Goal: Transaction & Acquisition: Book appointment/travel/reservation

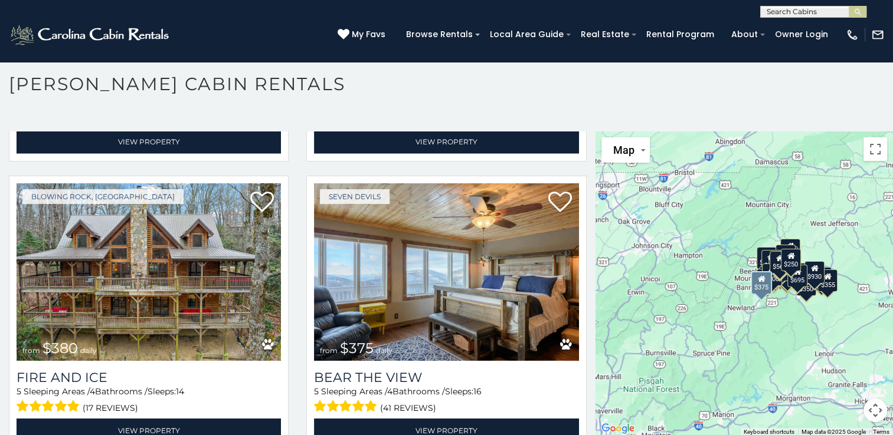
scroll to position [2891, 0]
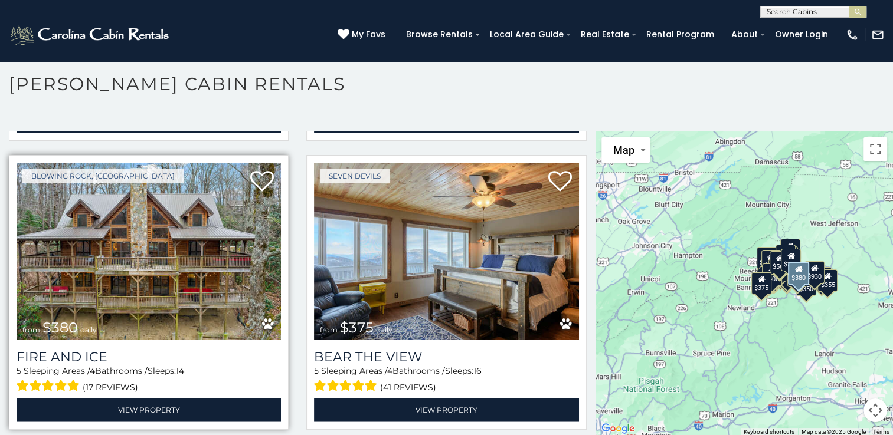
click at [209, 211] on img at bounding box center [149, 251] width 264 height 177
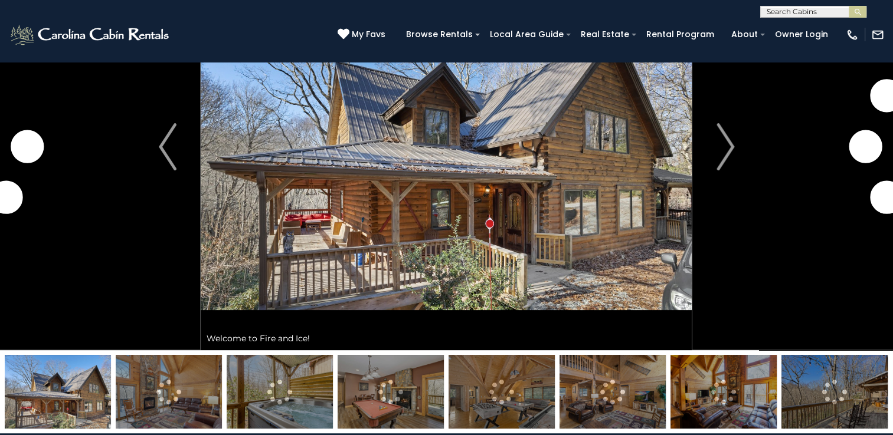
scroll to position [59, 0]
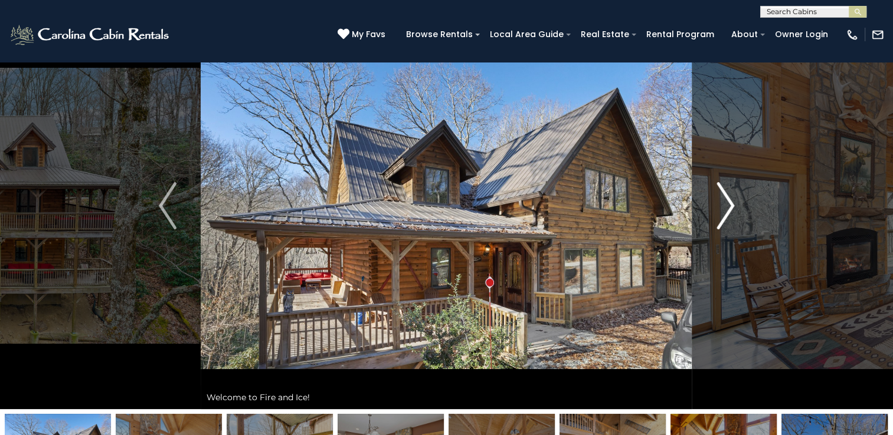
click at [727, 202] on img "Next" at bounding box center [725, 205] width 18 height 47
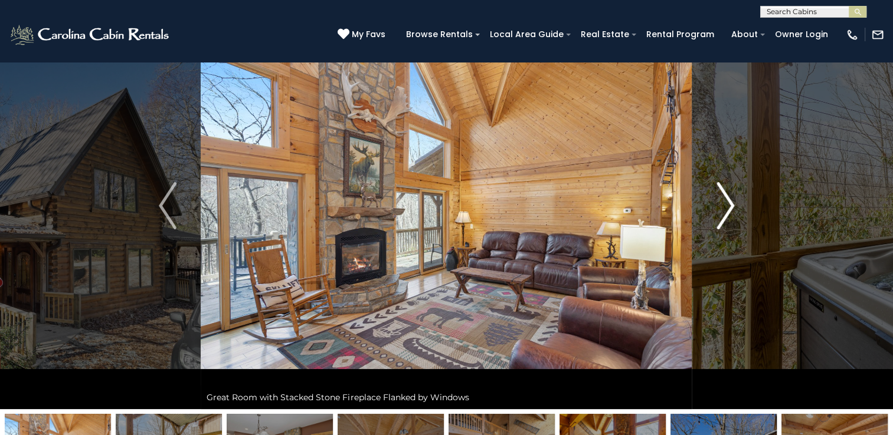
click at [733, 199] on img "Next" at bounding box center [725, 205] width 18 height 47
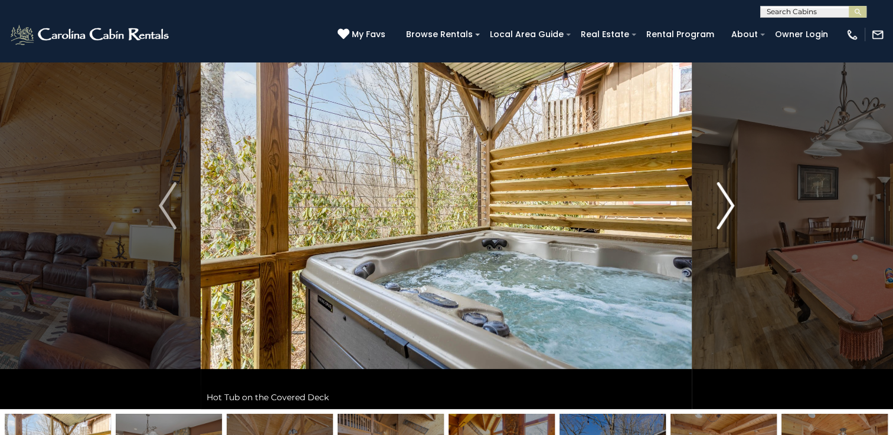
click at [734, 196] on button "Next" at bounding box center [725, 205] width 66 height 407
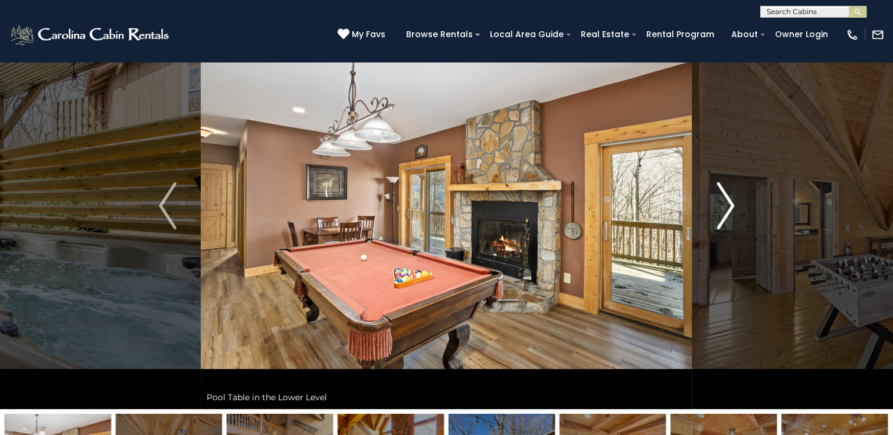
click at [725, 207] on img "Next" at bounding box center [725, 205] width 18 height 47
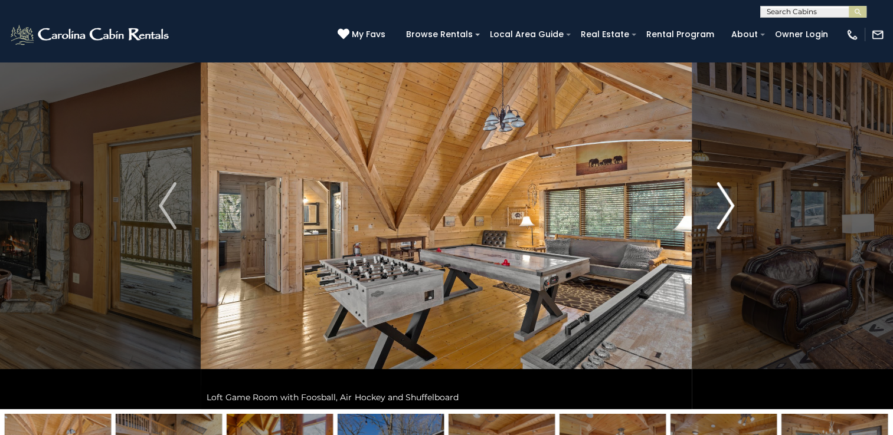
click at [724, 205] on img "Next" at bounding box center [725, 205] width 18 height 47
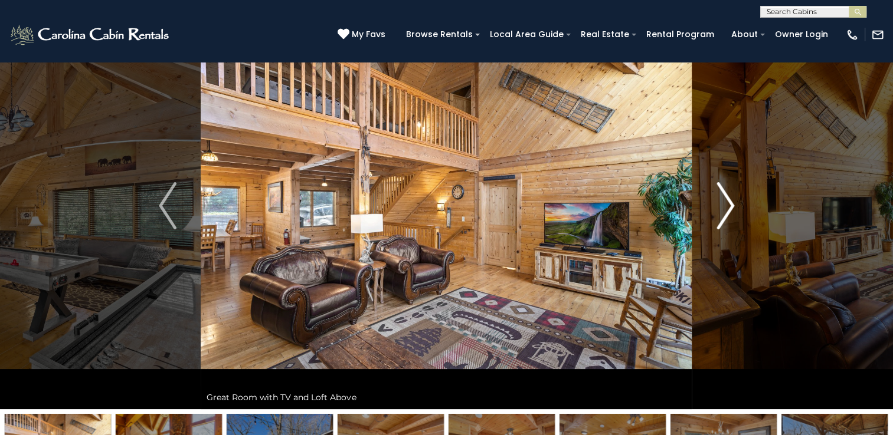
click at [729, 199] on img "Next" at bounding box center [725, 205] width 18 height 47
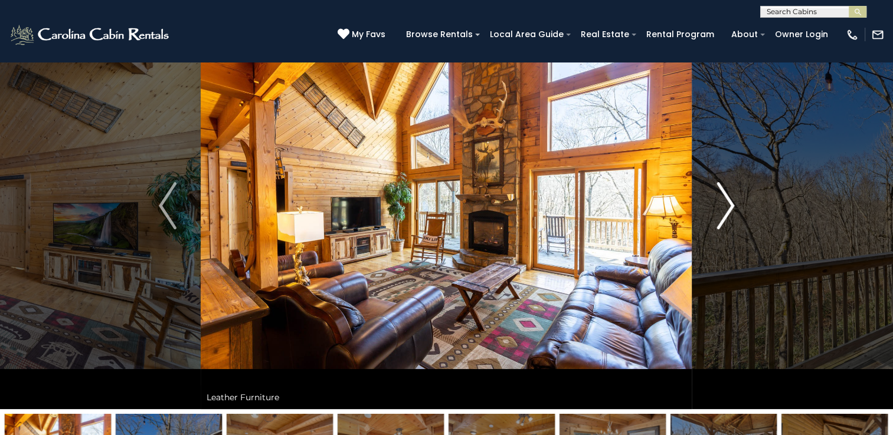
click at [730, 199] on img "Next" at bounding box center [725, 205] width 18 height 47
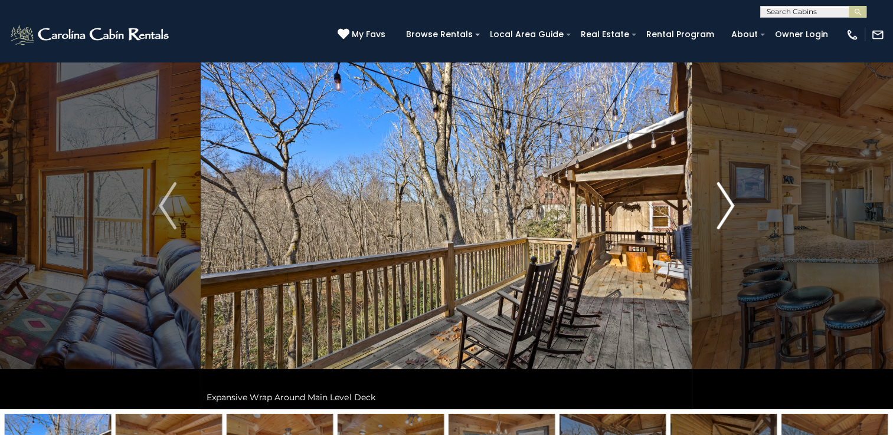
click at [729, 200] on img "Next" at bounding box center [725, 205] width 18 height 47
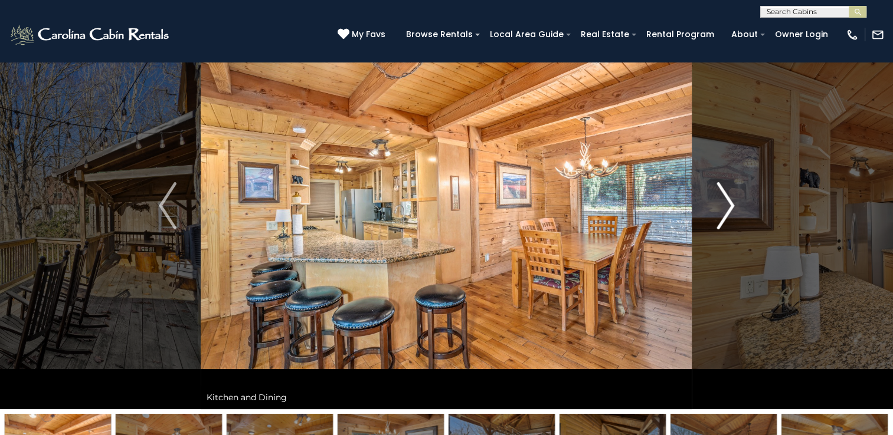
click at [731, 202] on img "Next" at bounding box center [725, 205] width 18 height 47
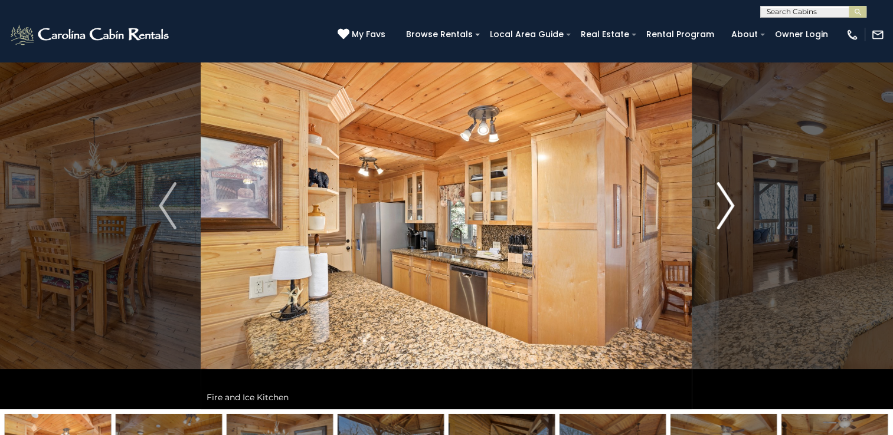
click at [729, 207] on img "Next" at bounding box center [725, 205] width 18 height 47
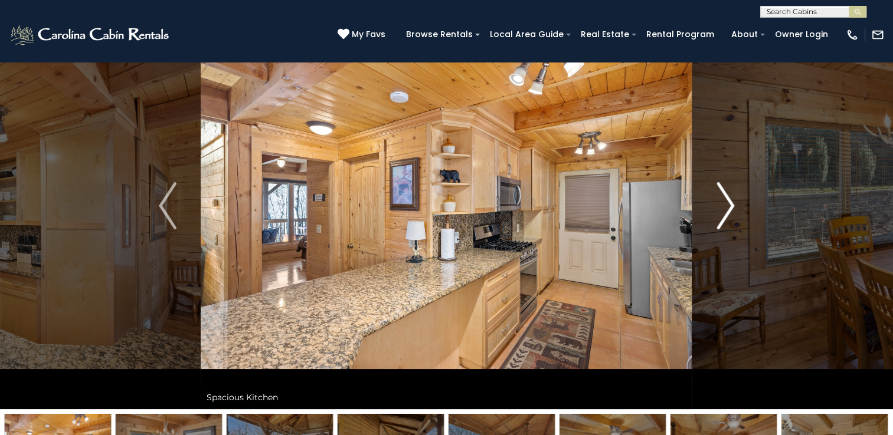
click at [729, 207] on img "Next" at bounding box center [725, 205] width 18 height 47
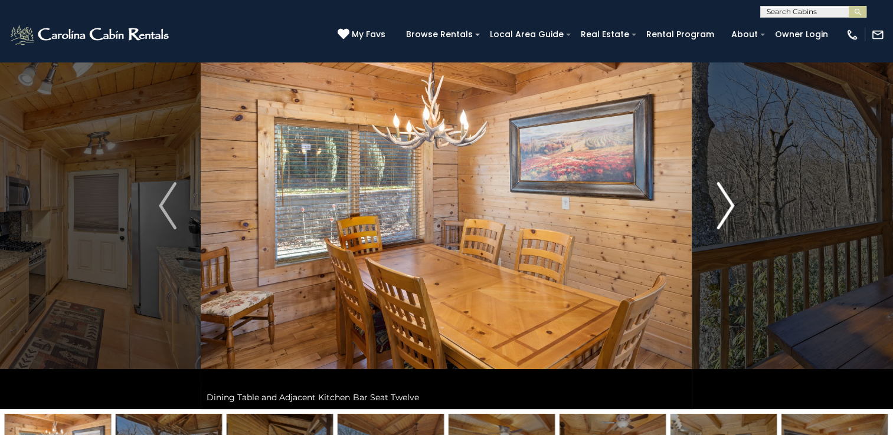
click at [729, 207] on img "Next" at bounding box center [725, 205] width 18 height 47
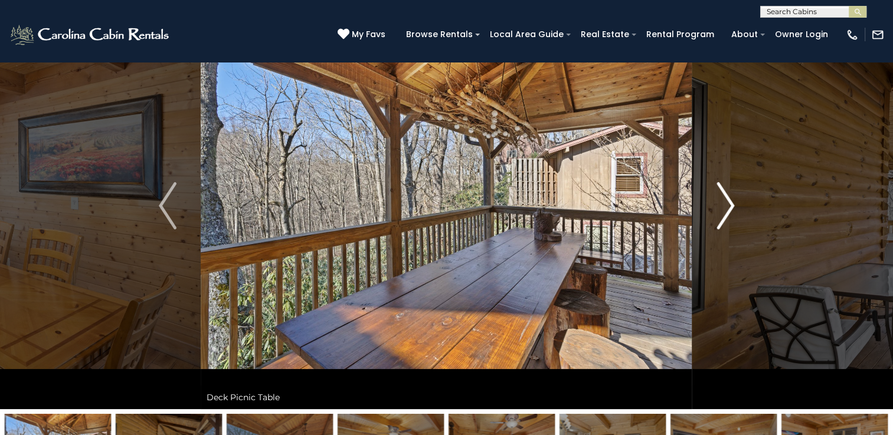
click at [729, 207] on img "Next" at bounding box center [725, 205] width 18 height 47
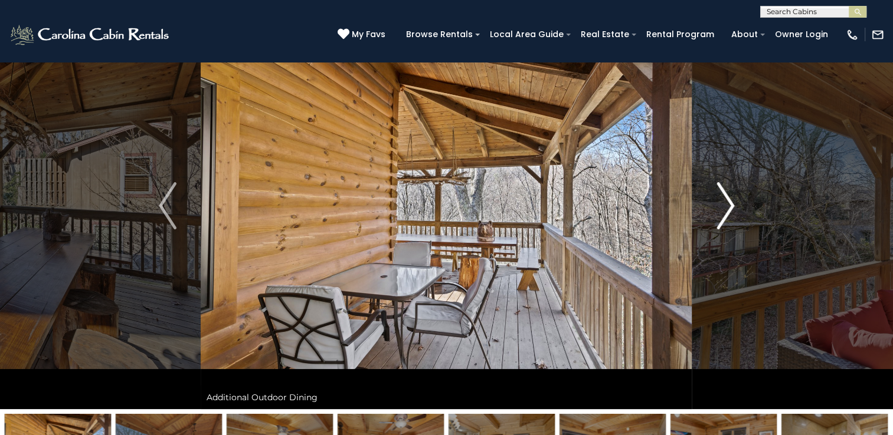
click at [729, 207] on img "Next" at bounding box center [725, 205] width 18 height 47
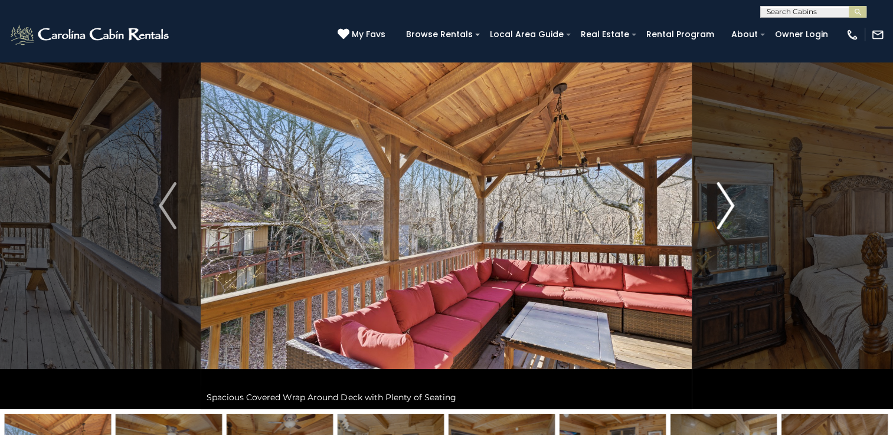
click at [729, 207] on img "Next" at bounding box center [725, 205] width 18 height 47
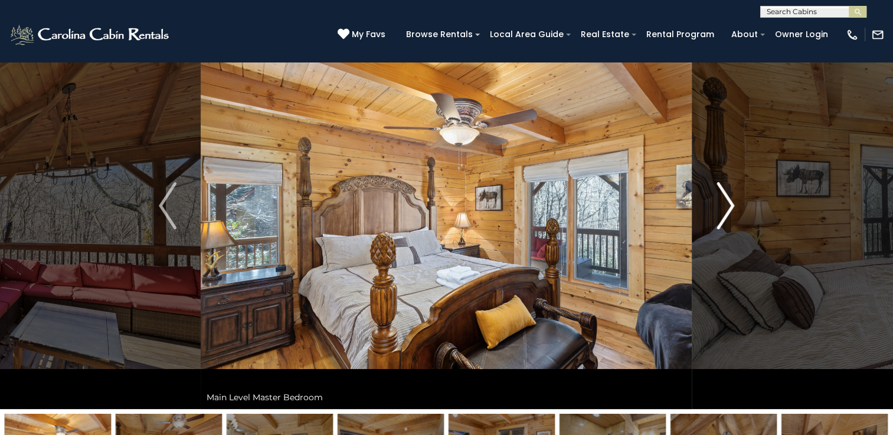
click at [729, 207] on img "Next" at bounding box center [725, 205] width 18 height 47
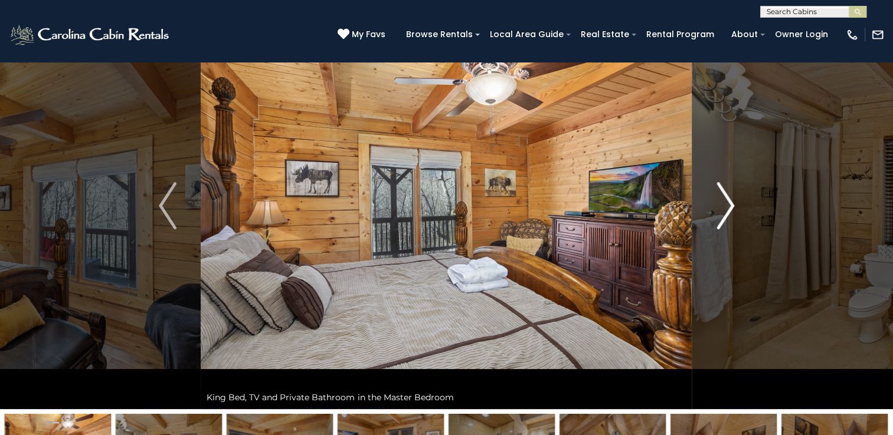
click at [729, 207] on img "Next" at bounding box center [725, 205] width 18 height 47
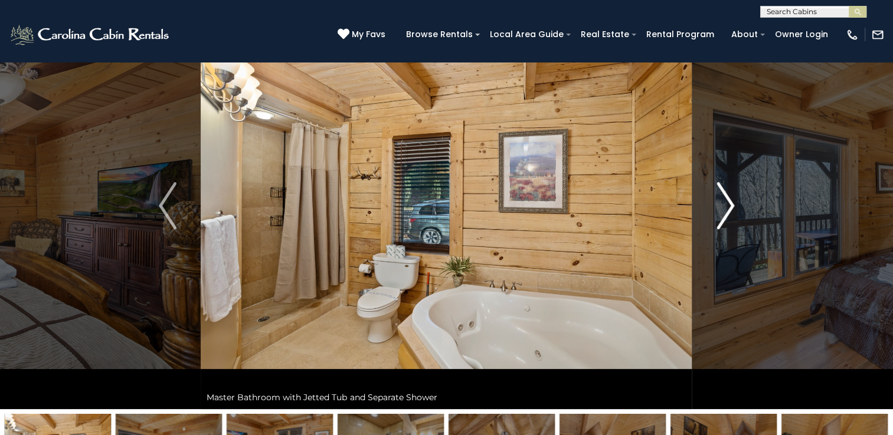
click at [729, 207] on img "Next" at bounding box center [725, 205] width 18 height 47
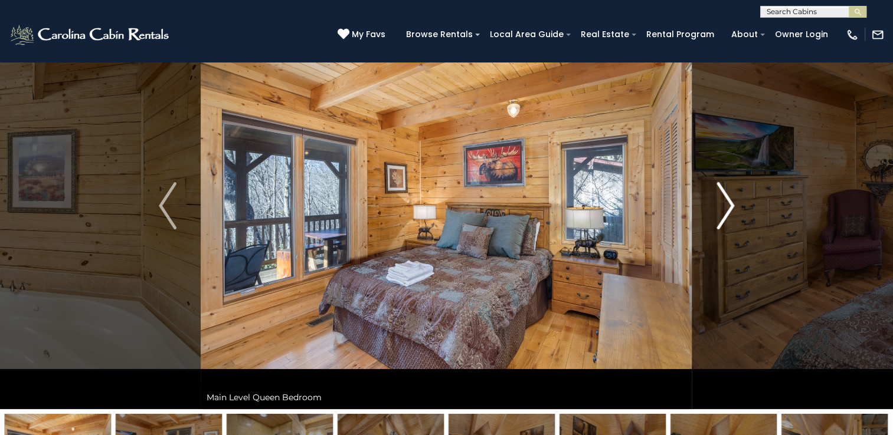
click at [729, 207] on img "Next" at bounding box center [725, 205] width 18 height 47
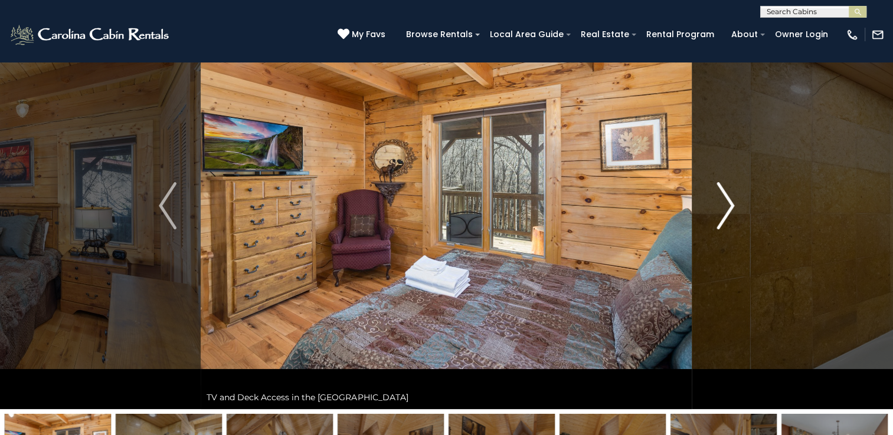
click at [729, 207] on img "Next" at bounding box center [725, 205] width 18 height 47
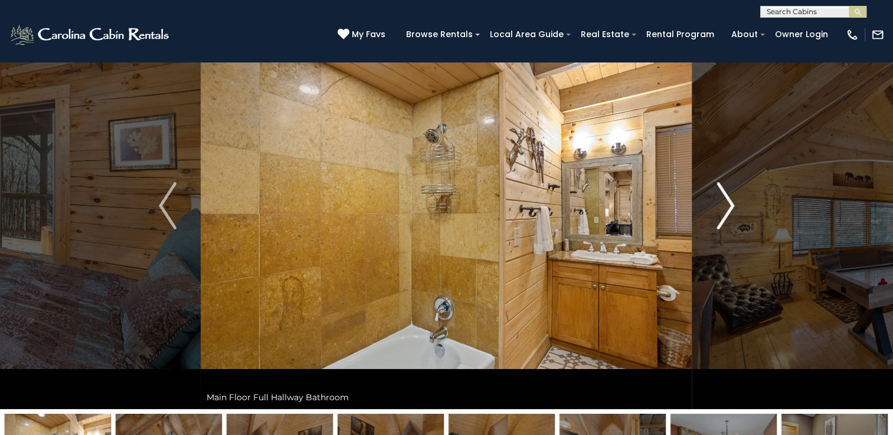
click at [729, 207] on img "Next" at bounding box center [725, 205] width 18 height 47
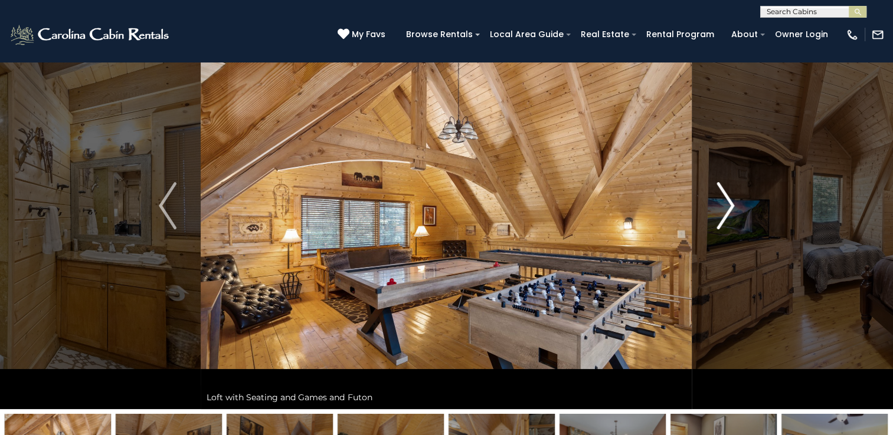
click at [728, 208] on img "Next" at bounding box center [725, 205] width 18 height 47
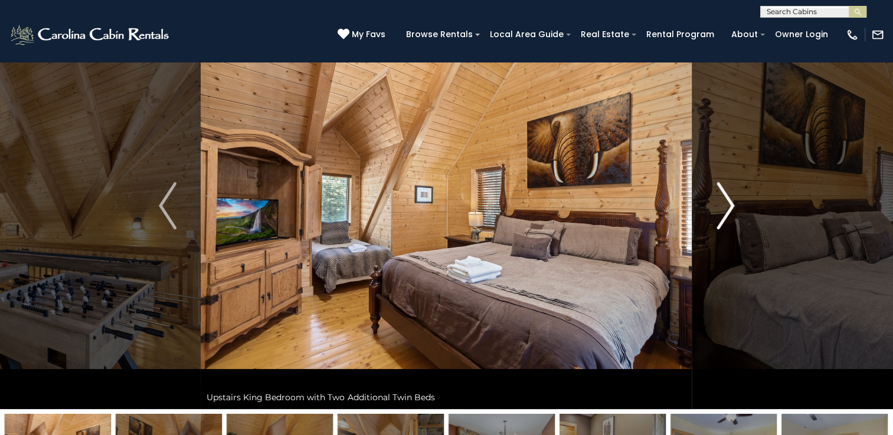
click at [729, 208] on img "Next" at bounding box center [725, 205] width 18 height 47
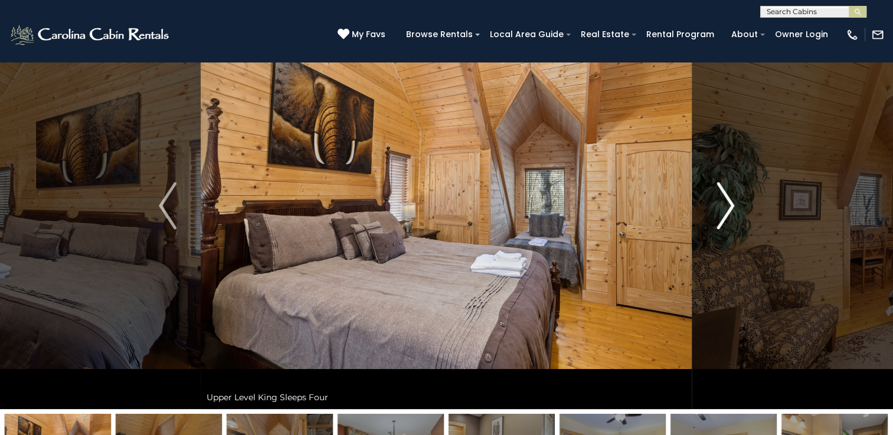
click at [729, 207] on img "Next" at bounding box center [725, 205] width 18 height 47
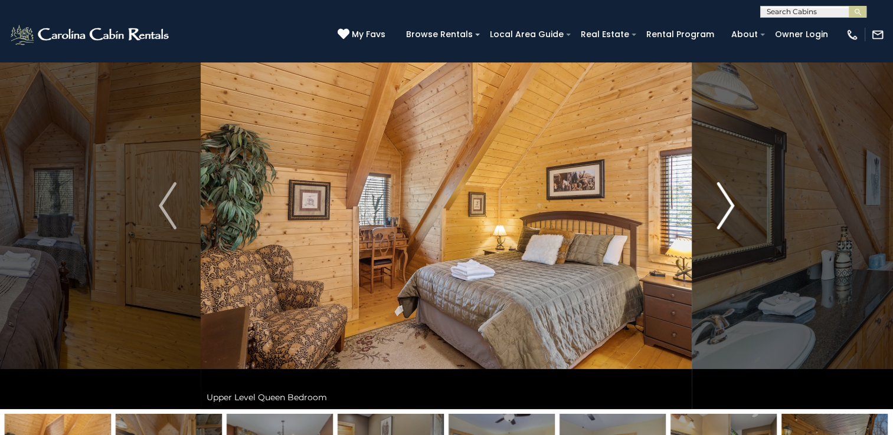
click at [729, 206] on img "Next" at bounding box center [725, 205] width 18 height 47
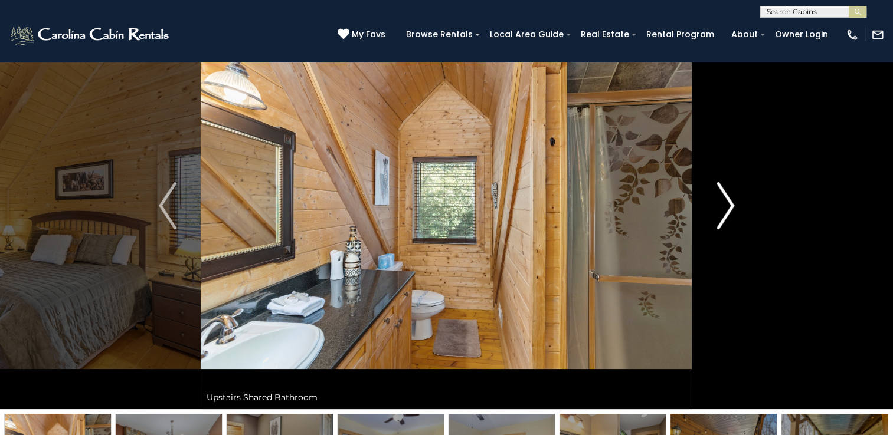
click at [729, 207] on img "Next" at bounding box center [725, 205] width 18 height 47
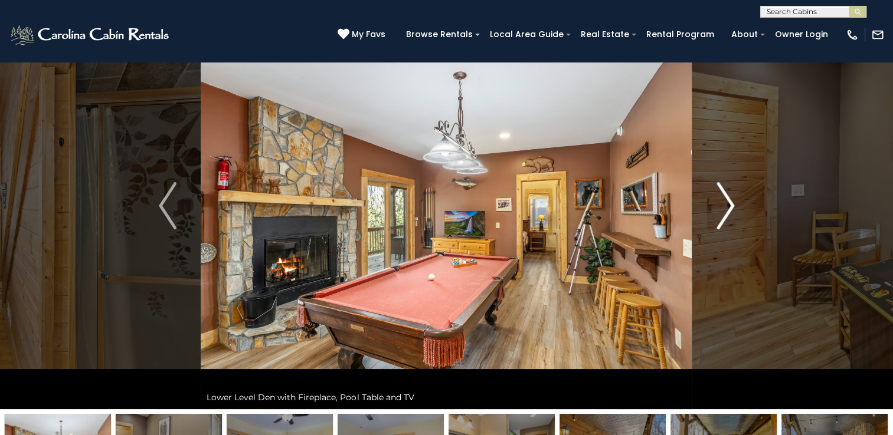
click at [729, 202] on img "Next" at bounding box center [725, 205] width 18 height 47
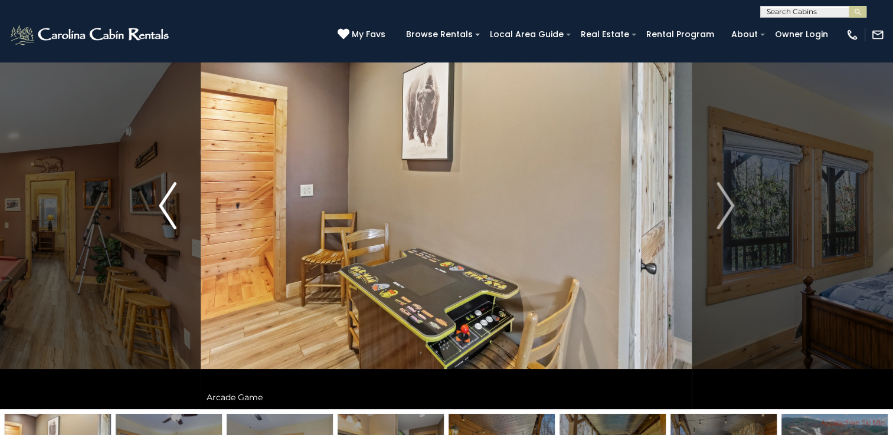
click at [164, 204] on img "Previous" at bounding box center [168, 205] width 18 height 47
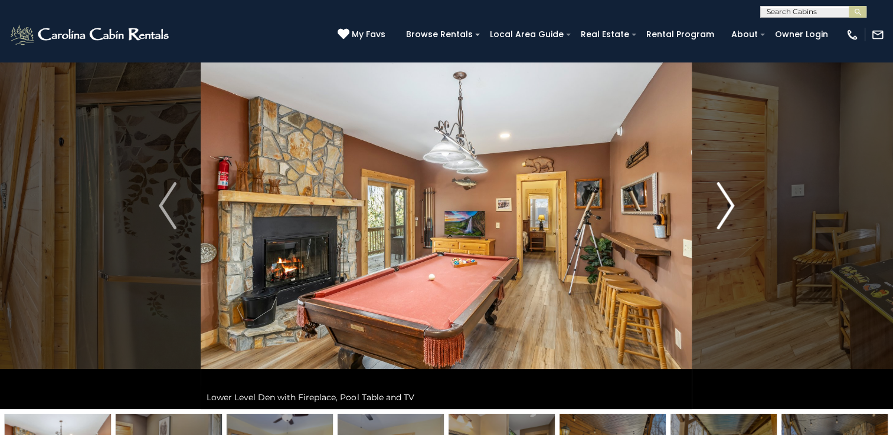
click at [726, 201] on img "Next" at bounding box center [725, 205] width 18 height 47
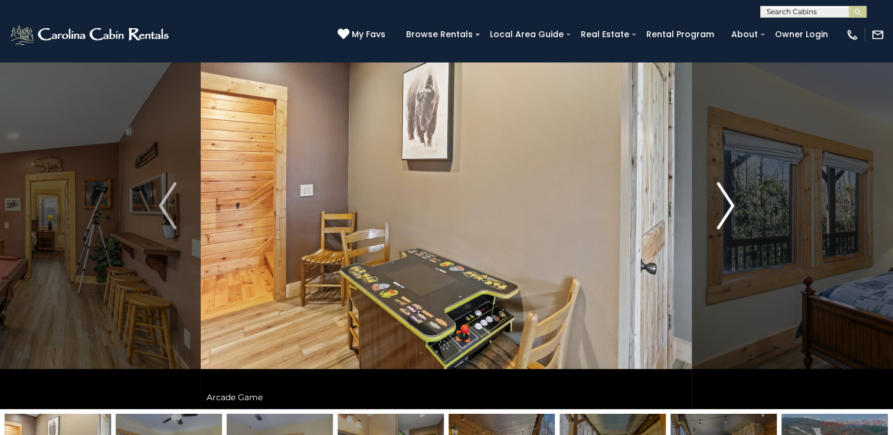
click at [727, 200] on img "Next" at bounding box center [725, 205] width 18 height 47
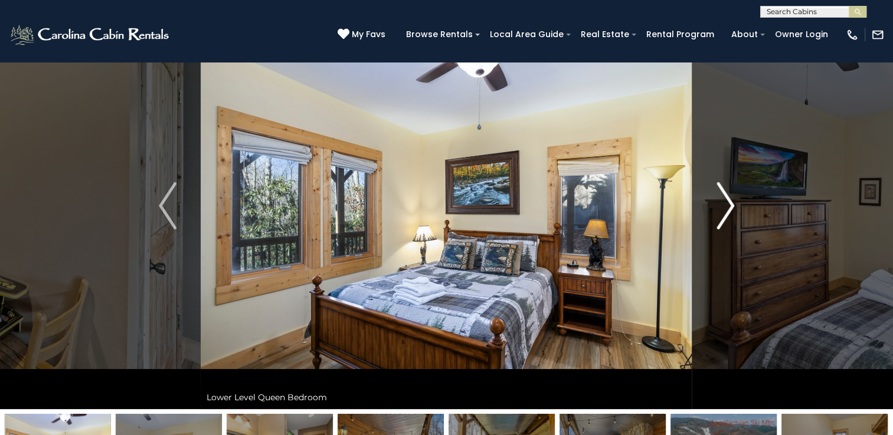
click at [728, 201] on img "Next" at bounding box center [725, 205] width 18 height 47
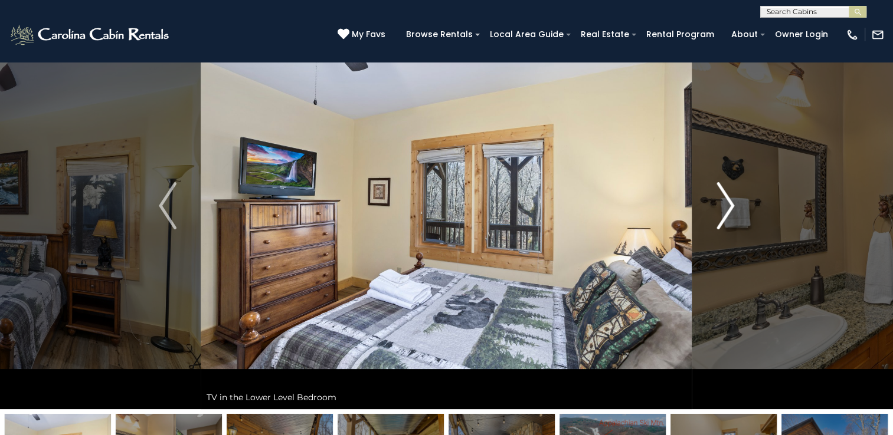
click at [729, 201] on img "Next" at bounding box center [725, 205] width 18 height 47
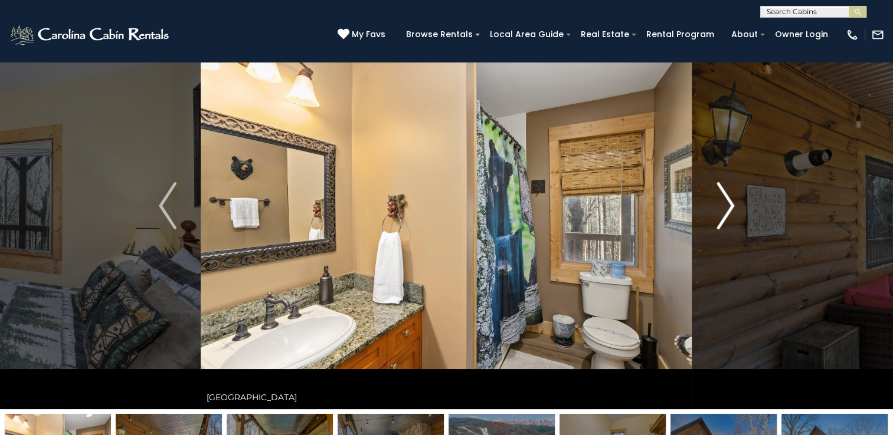
click at [727, 202] on img "Next" at bounding box center [725, 205] width 18 height 47
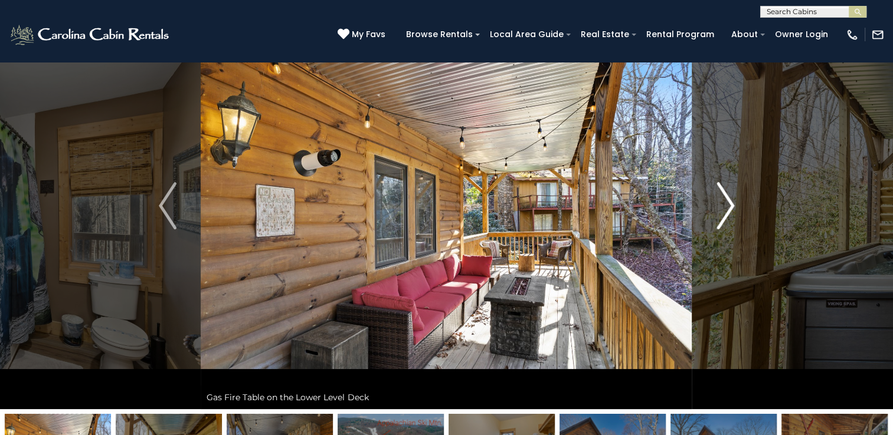
click at [725, 202] on img "Next" at bounding box center [725, 205] width 18 height 47
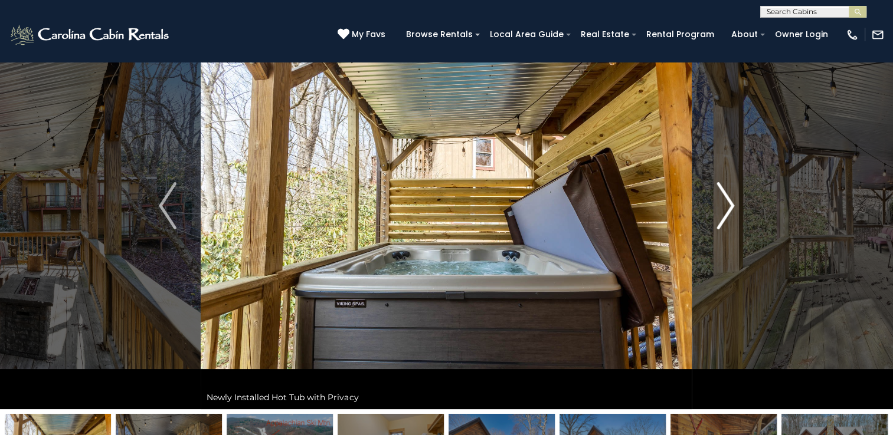
click at [723, 204] on img "Next" at bounding box center [725, 205] width 18 height 47
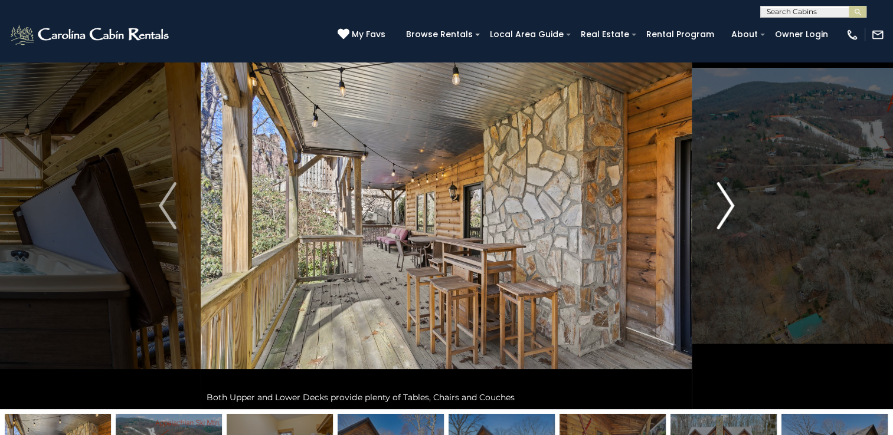
click at [723, 206] on img "Next" at bounding box center [725, 205] width 18 height 47
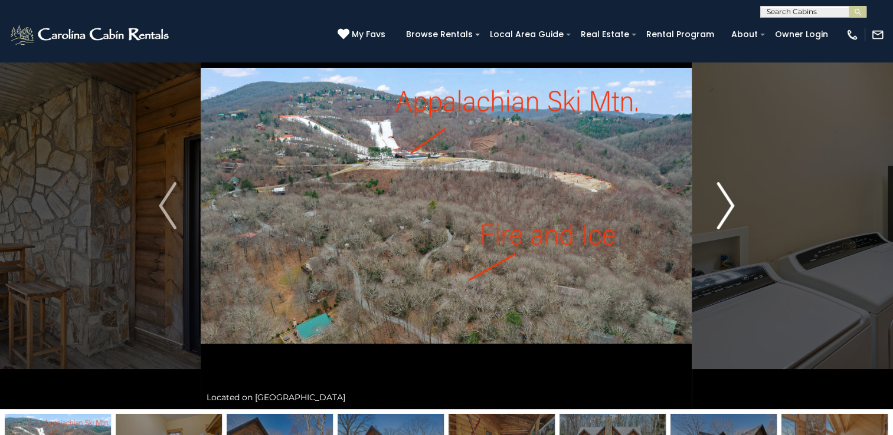
click at [723, 206] on img "Next" at bounding box center [725, 205] width 18 height 47
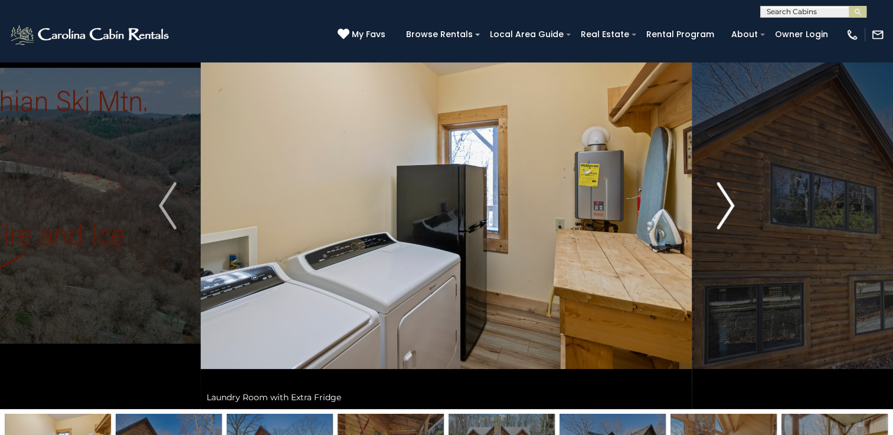
click at [723, 206] on img "Next" at bounding box center [725, 205] width 18 height 47
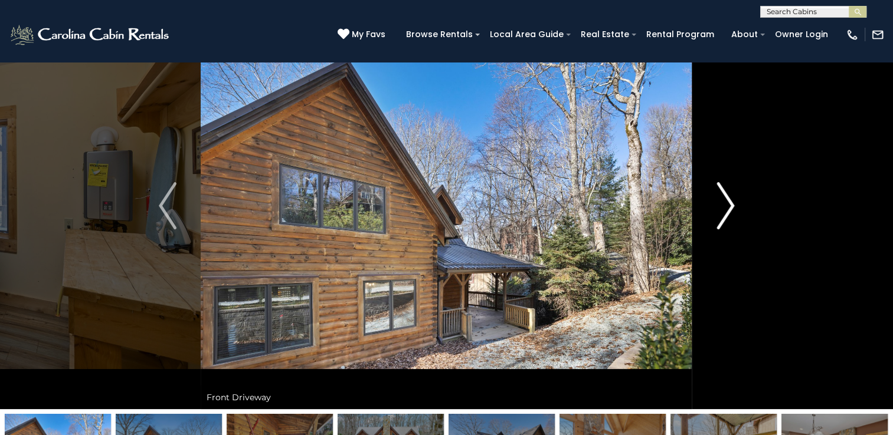
click at [723, 206] on img "Next" at bounding box center [725, 205] width 18 height 47
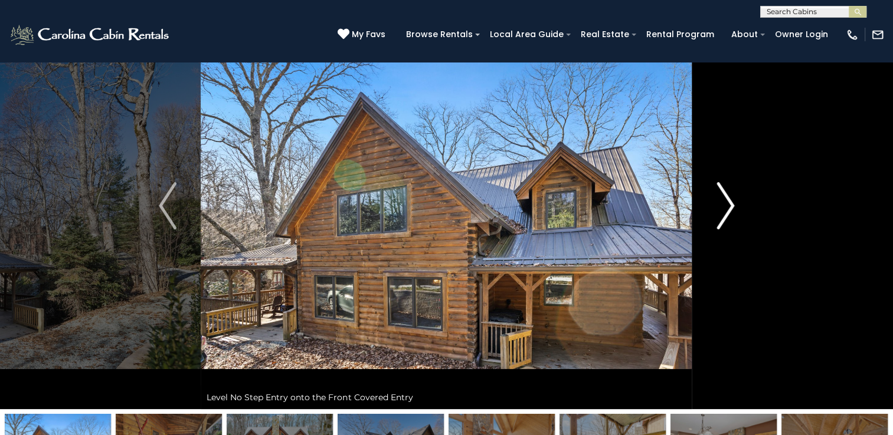
click at [723, 206] on img "Next" at bounding box center [725, 205] width 18 height 47
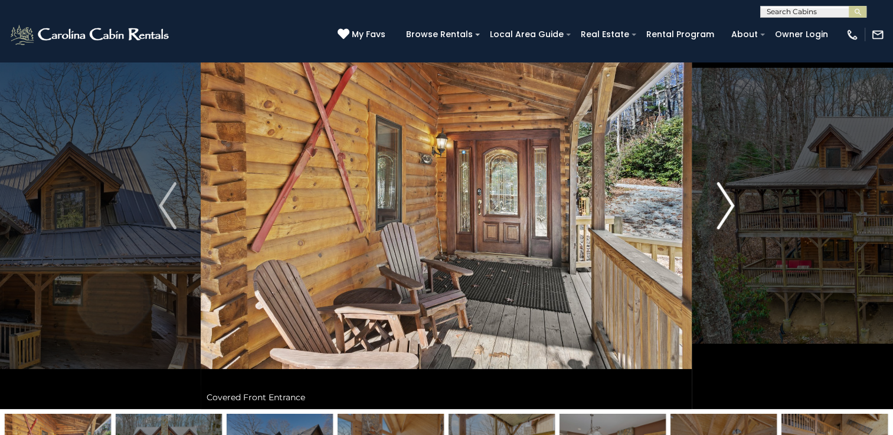
click at [723, 206] on img "Next" at bounding box center [725, 205] width 18 height 47
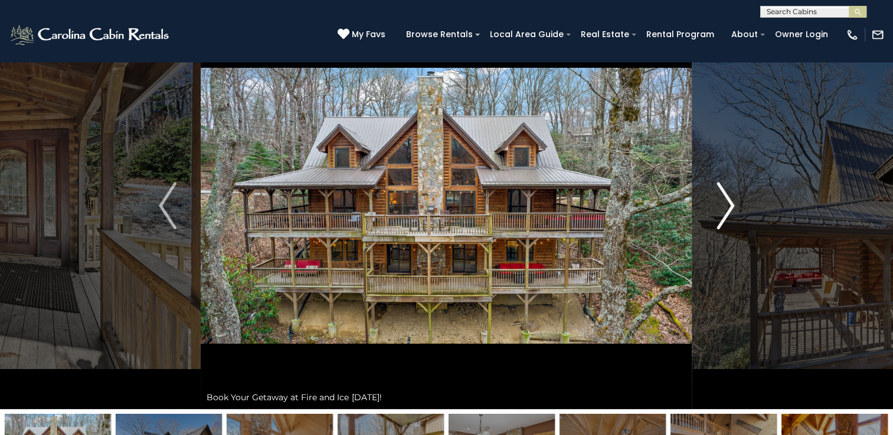
click at [730, 201] on img "Next" at bounding box center [725, 205] width 18 height 47
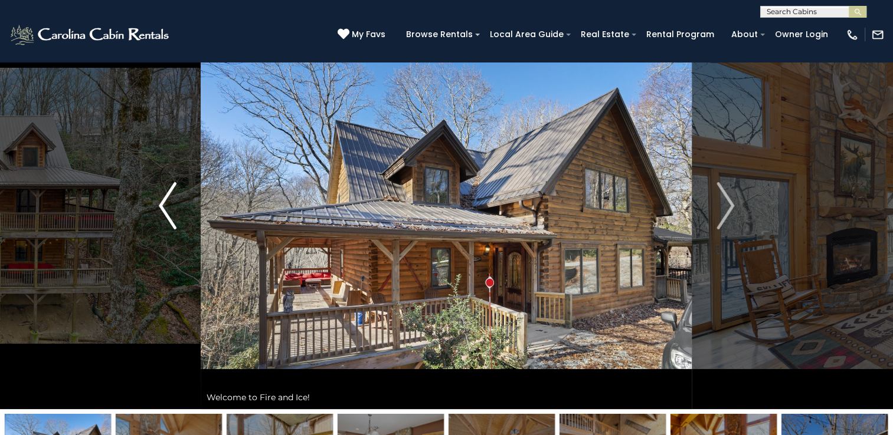
click at [164, 205] on img "Previous" at bounding box center [168, 205] width 18 height 47
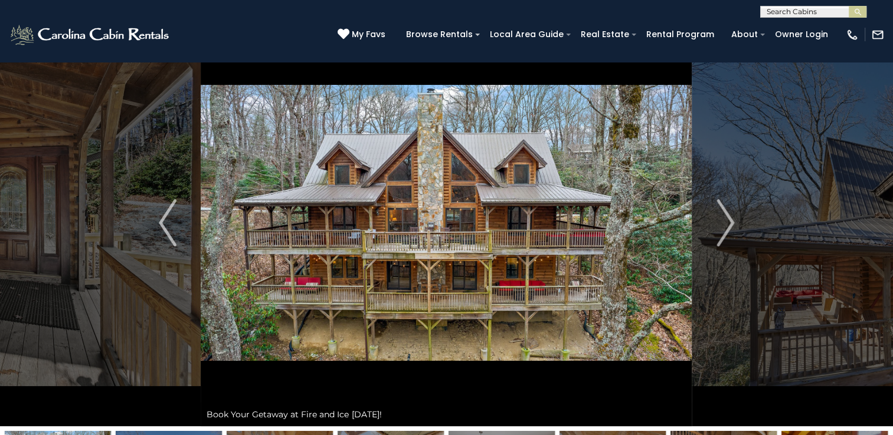
scroll to position [41, 0]
